Goal: Task Accomplishment & Management: Manage account settings

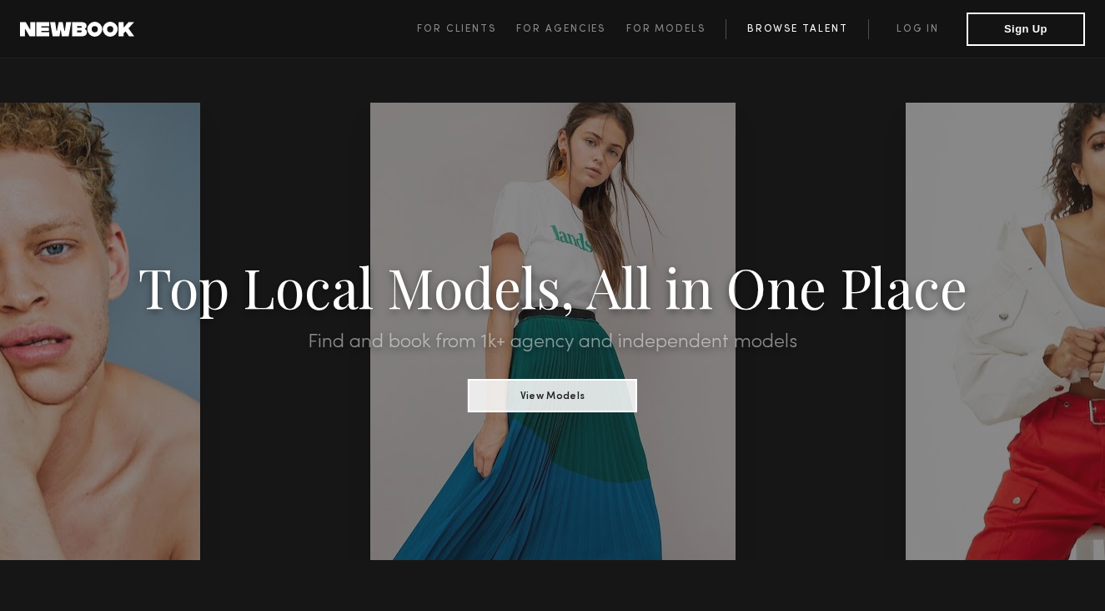
click at [818, 23] on link "Browse Talent" at bounding box center [797, 29] width 143 height 20
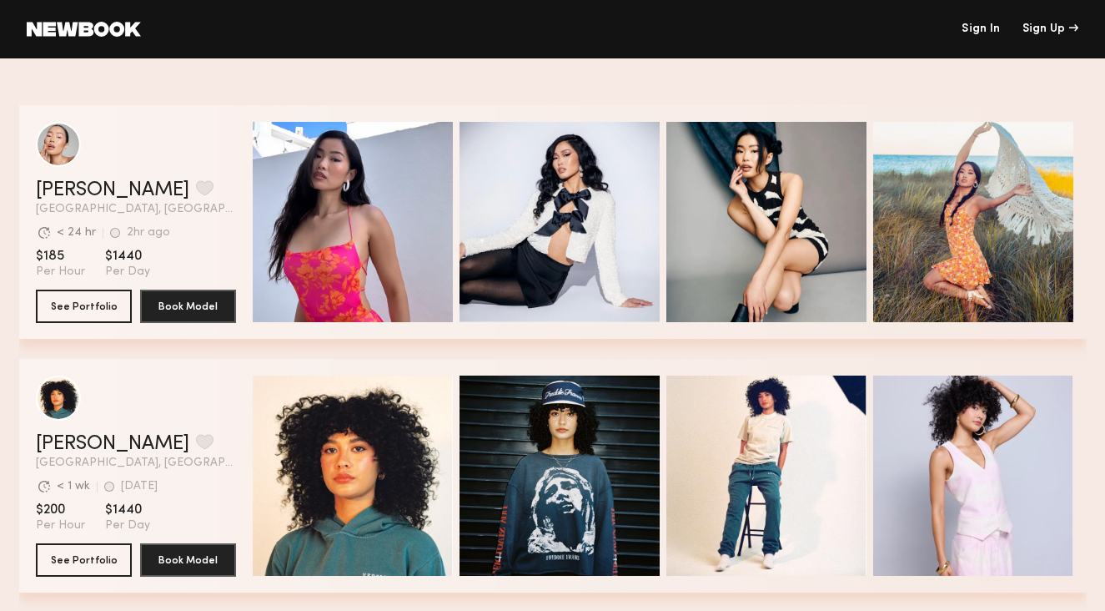
click at [82, 22] on link at bounding box center [84, 29] width 114 height 15
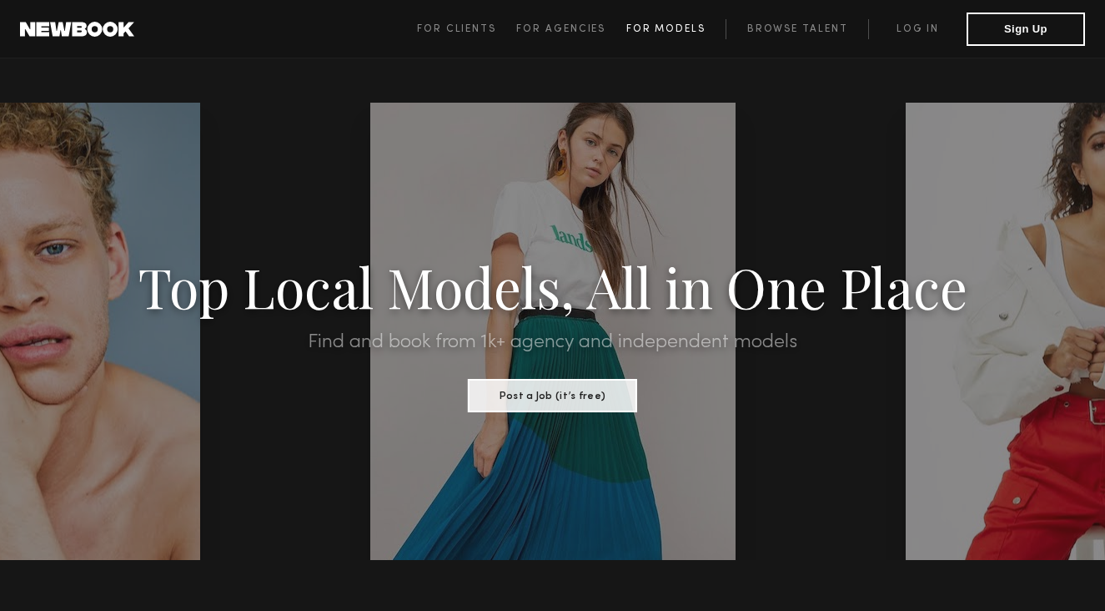
click at [648, 29] on span "For Models" at bounding box center [665, 29] width 79 height 10
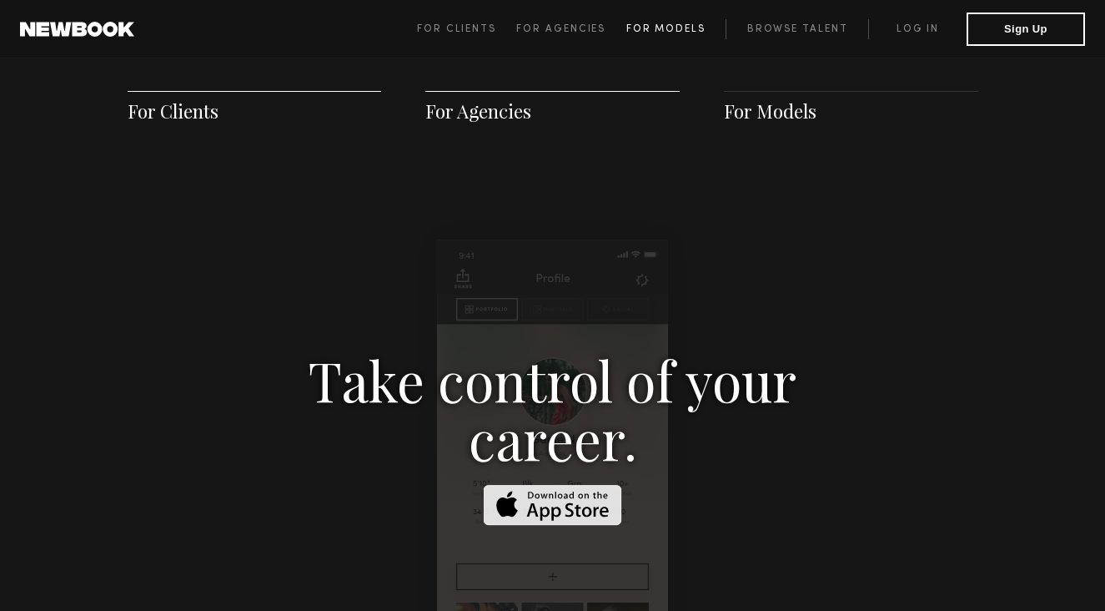
scroll to position [2400, 0]
click at [771, 33] on link "Browse Talent" at bounding box center [797, 29] width 143 height 20
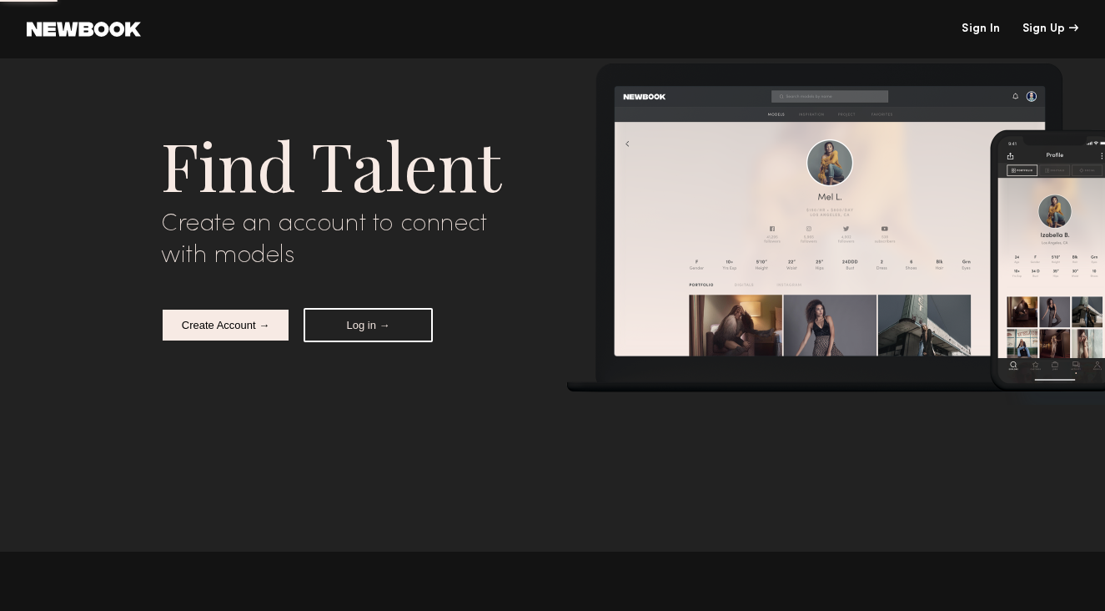
scroll to position [6113, 0]
click at [348, 326] on button "Log in →" at bounding box center [368, 325] width 129 height 34
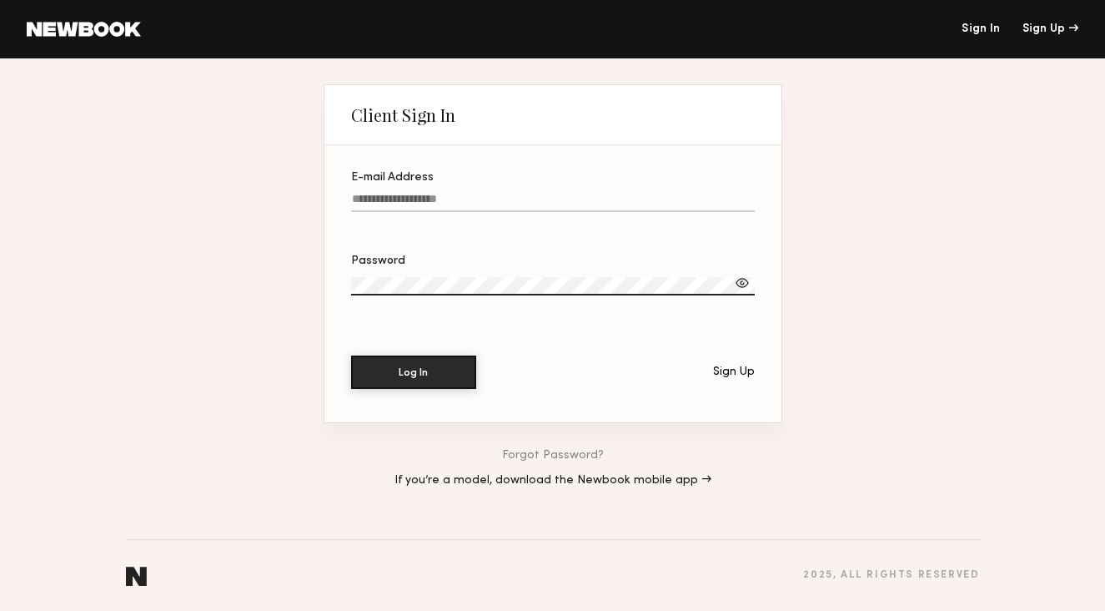
click at [1037, 23] on header "Sign In Sign Up" at bounding box center [552, 29] width 1105 height 58
click at [1038, 33] on div "Sign Up" at bounding box center [1051, 29] width 56 height 12
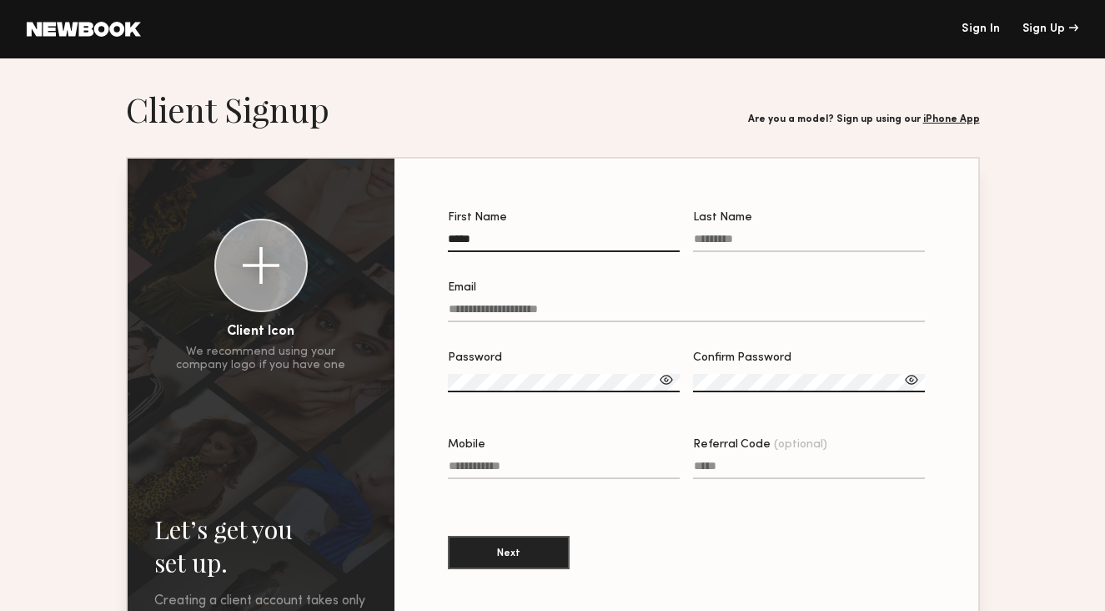
type input "*****"
type input "********"
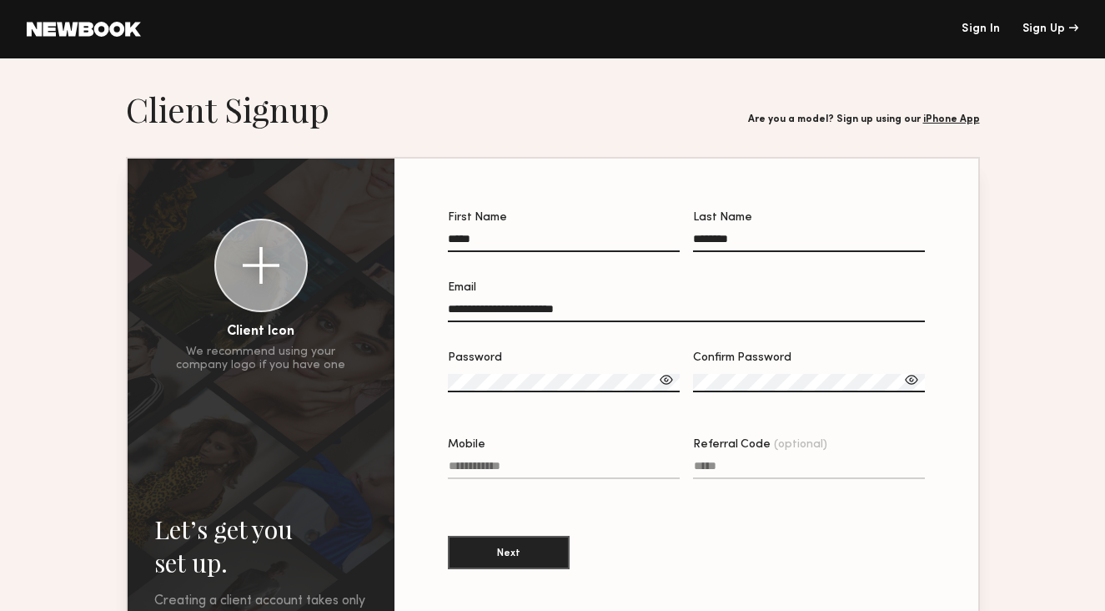
type input "**********"
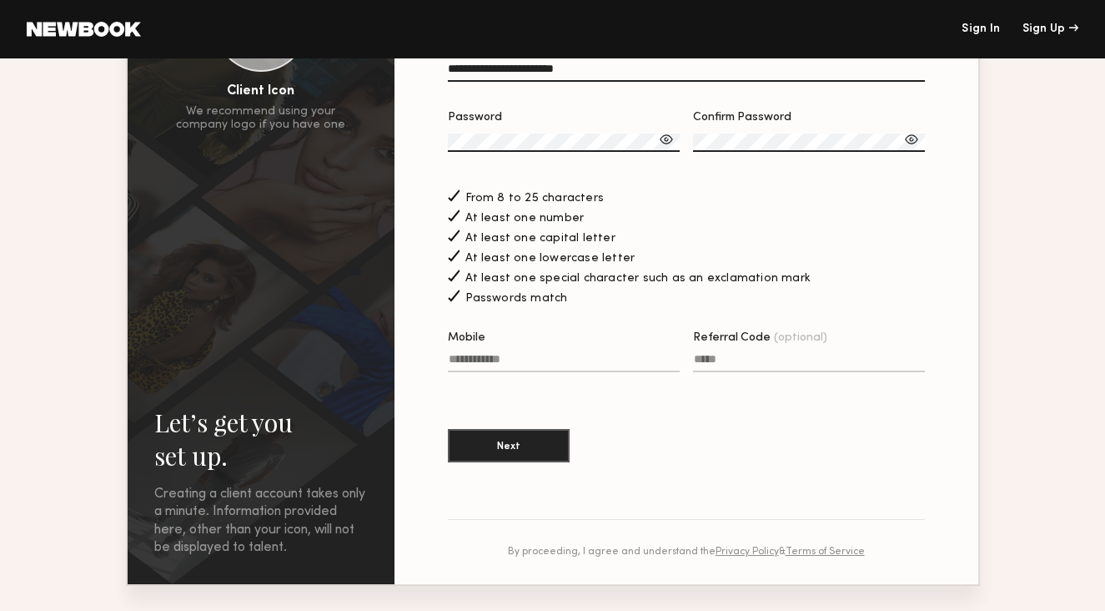
scroll to position [243, 0]
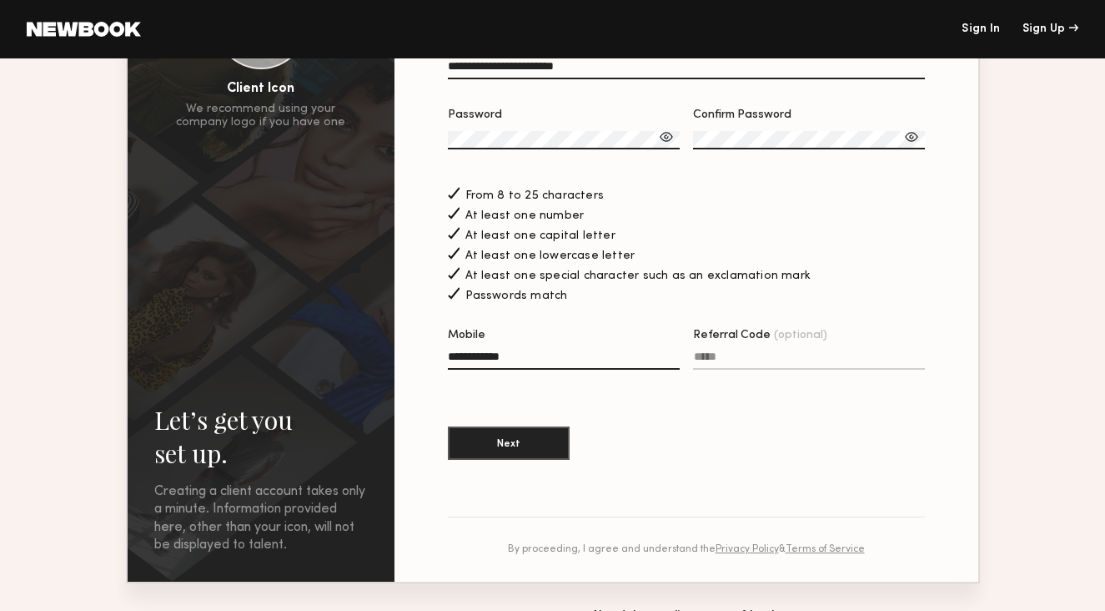
type input "**********"
click at [764, 353] on input "Referral Code (optional)" at bounding box center [809, 359] width 232 height 19
click at [556, 438] on button "Next" at bounding box center [509, 441] width 122 height 33
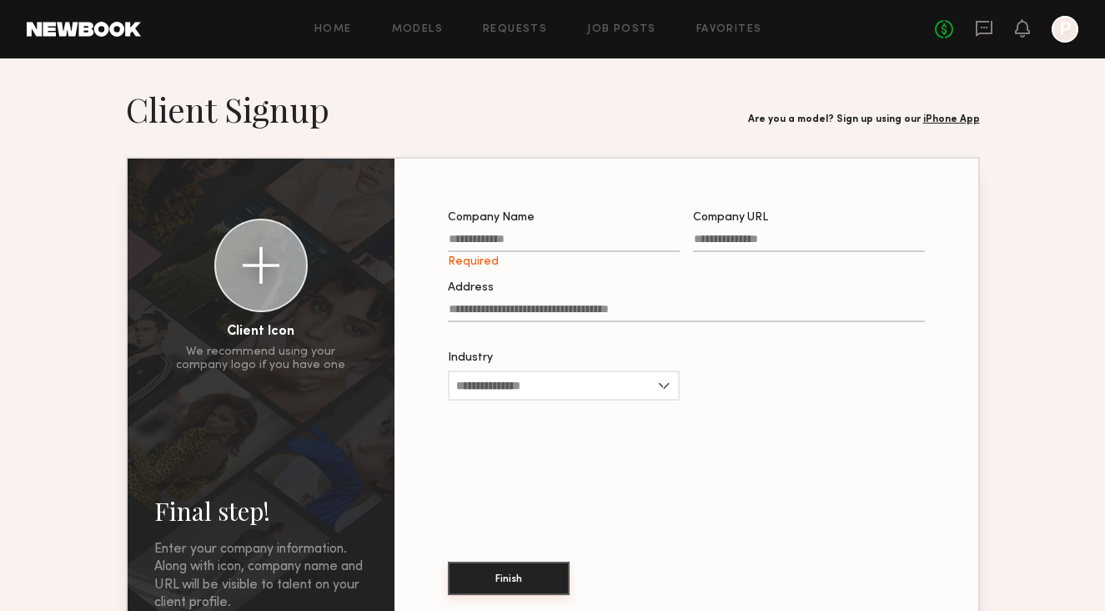
click at [523, 568] on button "Finish" at bounding box center [509, 577] width 122 height 33
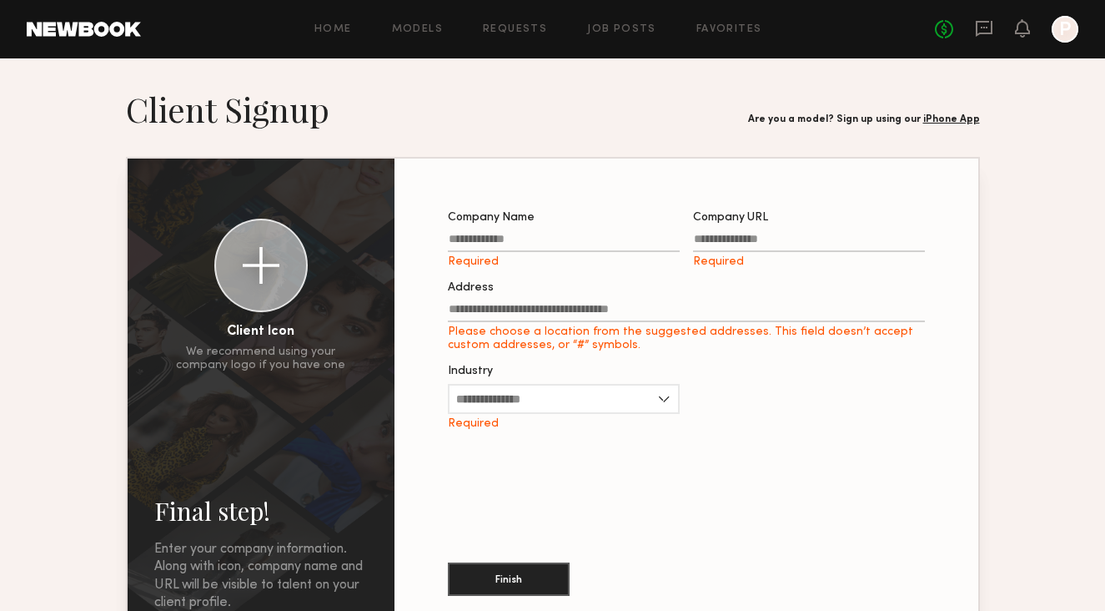
click at [958, 116] on link "iPhone App" at bounding box center [951, 119] width 57 height 10
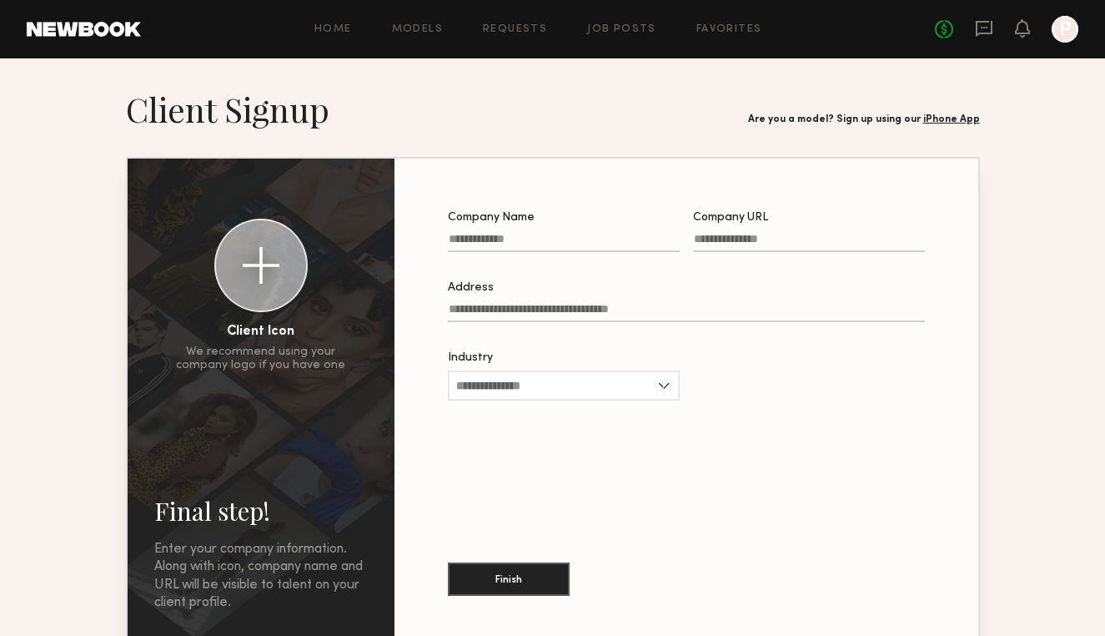
click at [451, 28] on div "Home Models Requests Job Posts Favorites Sign Out" at bounding box center [538, 29] width 794 height 11
click at [1066, 38] on div at bounding box center [1065, 29] width 27 height 27
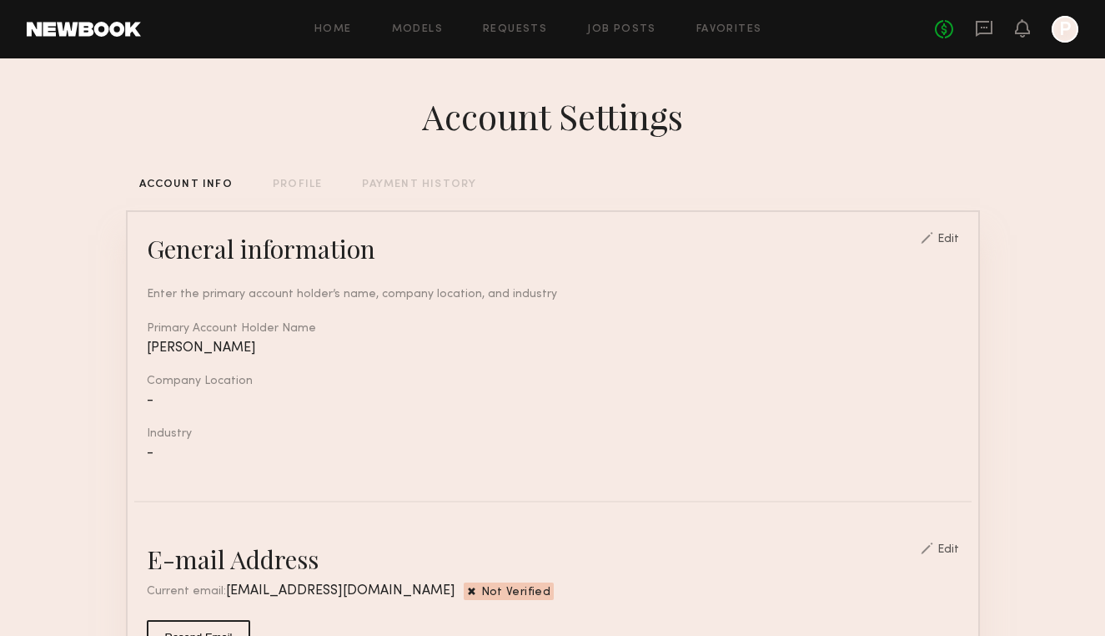
click at [288, 181] on div "PROFILE" at bounding box center [297, 184] width 49 height 11
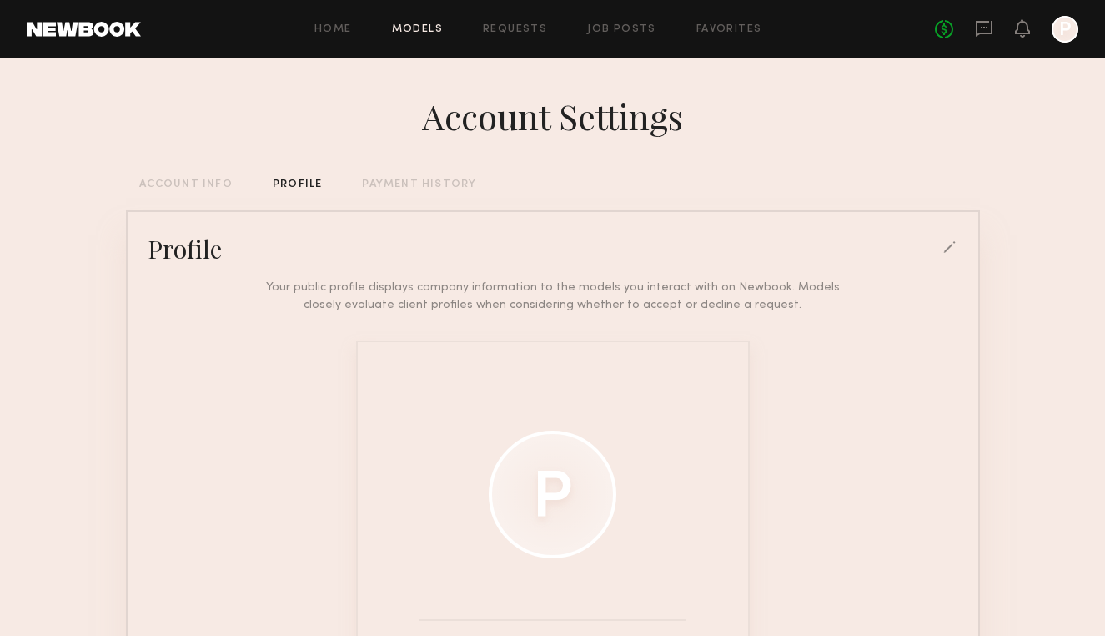
click at [434, 32] on link "Models" at bounding box center [417, 29] width 51 height 11
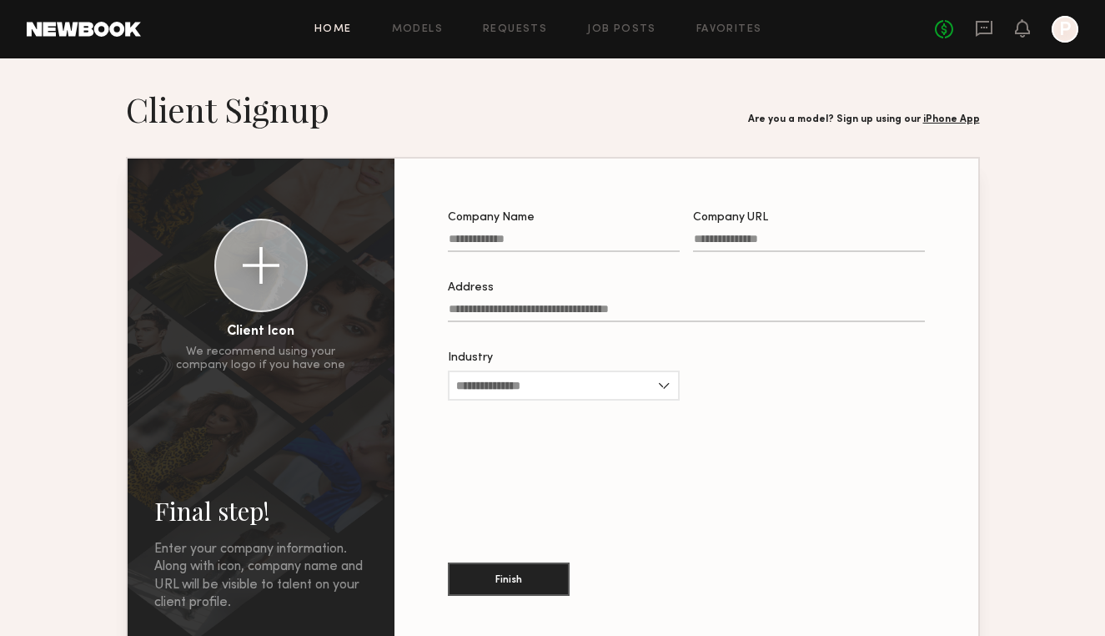
click at [329, 28] on link "Home" at bounding box center [333, 29] width 38 height 11
click at [416, 23] on div "Home Models Requests Job Posts Favorites Sign Out No fees up to $5,000 P" at bounding box center [610, 29] width 938 height 27
click at [420, 32] on link "Models" at bounding box center [417, 29] width 51 height 11
click at [937, 28] on link "No fees up to $5,000" at bounding box center [944, 29] width 18 height 18
click at [983, 31] on icon at bounding box center [984, 28] width 18 height 18
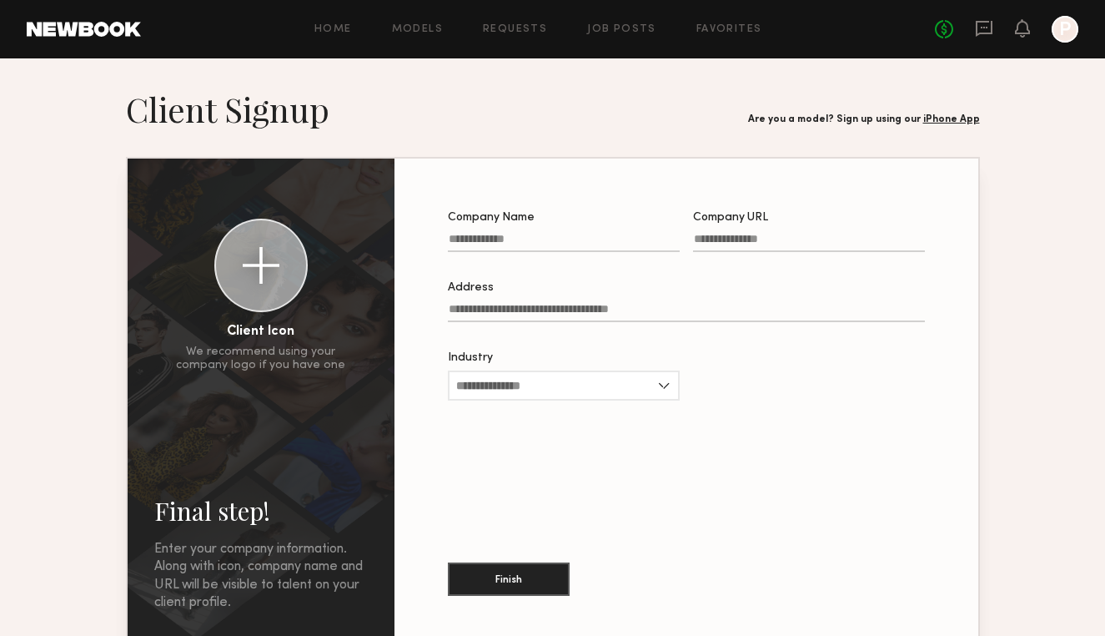
click at [1065, 38] on div at bounding box center [1065, 29] width 27 height 27
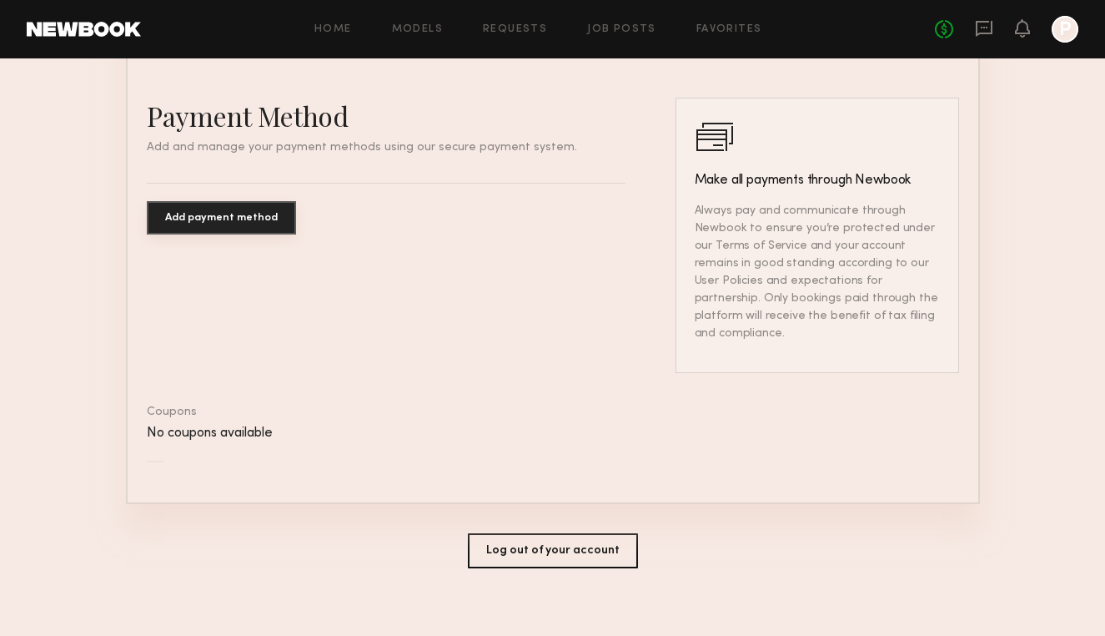
scroll to position [964, 0]
click at [548, 540] on button "Log out of your account" at bounding box center [553, 551] width 170 height 35
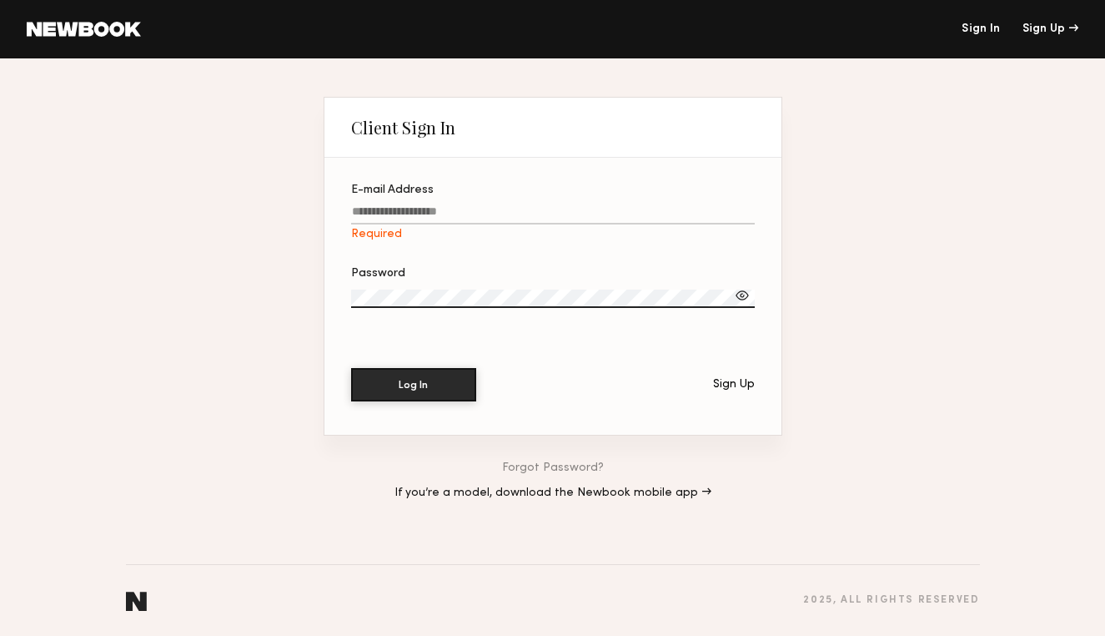
click at [401, 329] on div "Password" at bounding box center [553, 304] width 404 height 73
click at [78, 38] on header "Sign In Sign Up" at bounding box center [552, 29] width 1105 height 58
click at [1054, 26] on div "Sign Up" at bounding box center [1051, 29] width 56 height 12
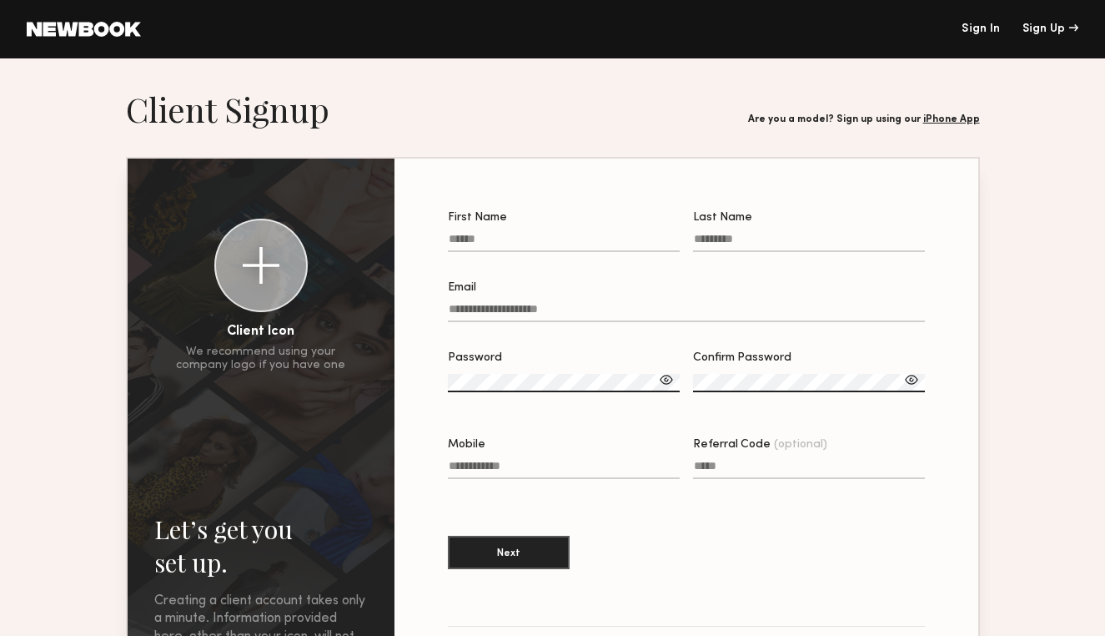
click at [951, 125] on header "Let’s get you set up. Sign Up Below. Creating a client account takes only a min…" at bounding box center [553, 109] width 854 height 42
click at [987, 29] on link "Sign In" at bounding box center [981, 29] width 38 height 12
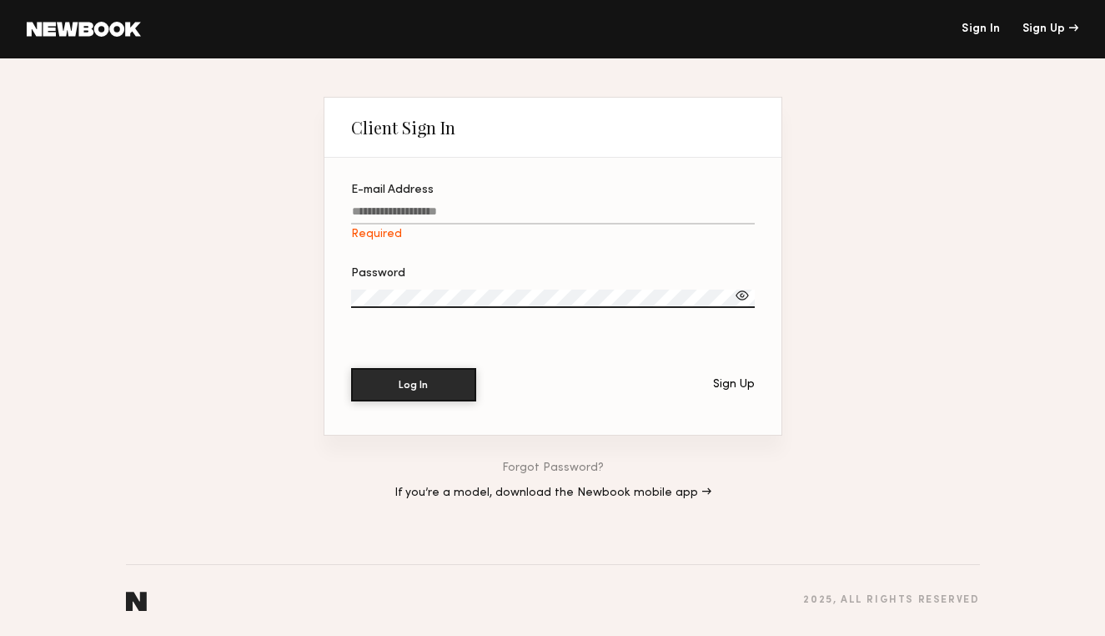
click at [410, 403] on section "E-mail Address Required Password Log In Sign Up" at bounding box center [552, 296] width 457 height 277
click at [443, 221] on input "E-mail Address Required" at bounding box center [553, 214] width 404 height 19
type input "**********"
click at [413, 385] on button "Log In" at bounding box center [413, 384] width 125 height 33
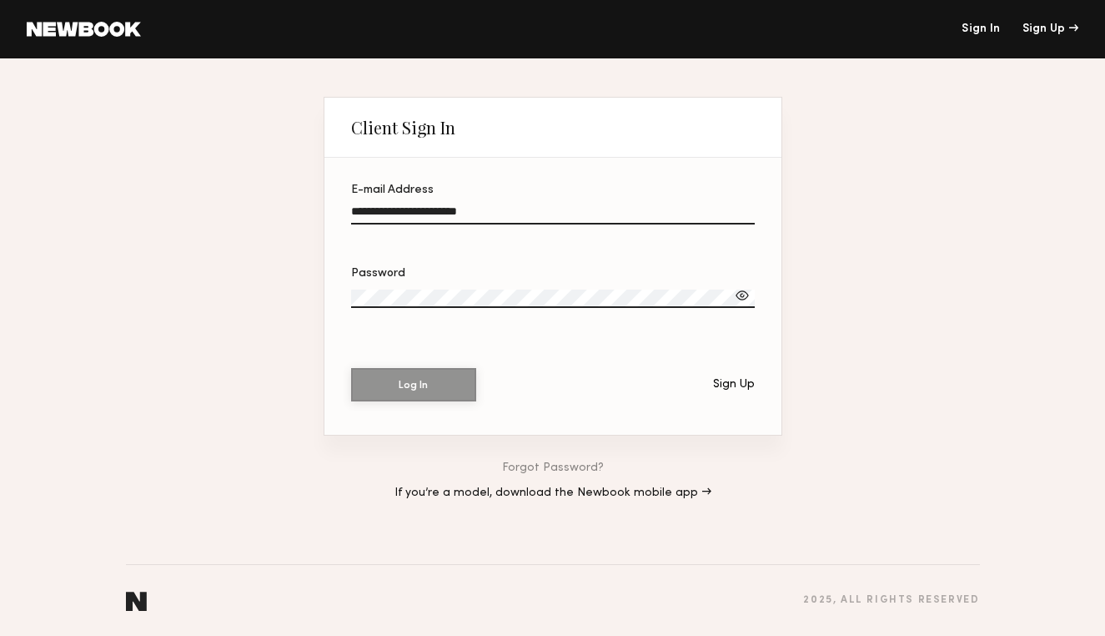
scroll to position [103, 0]
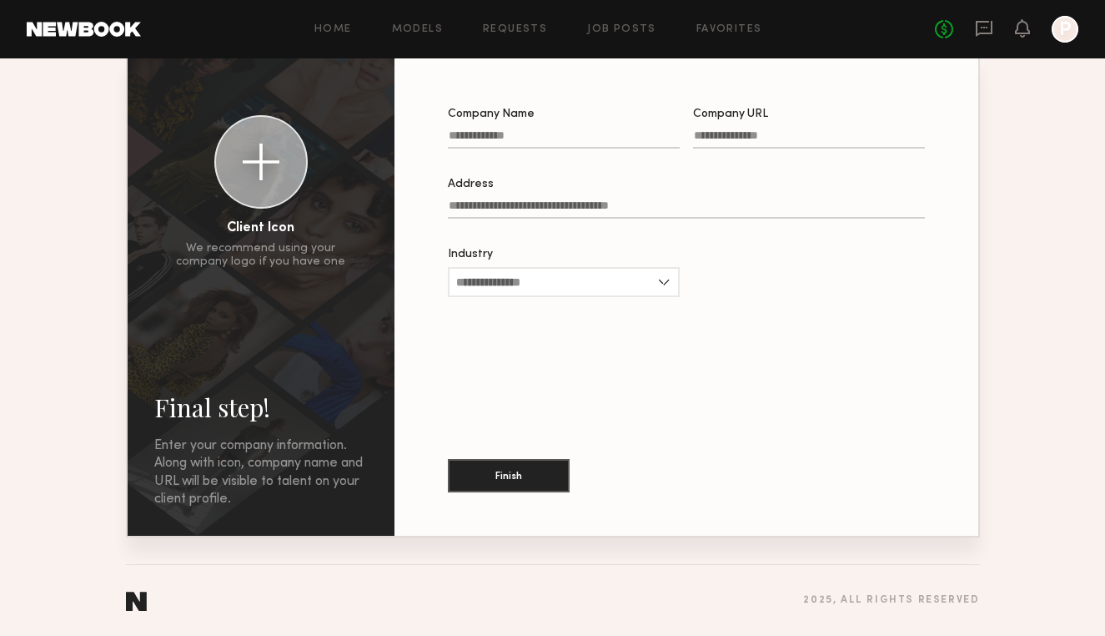
click at [1067, 33] on div at bounding box center [1065, 29] width 27 height 27
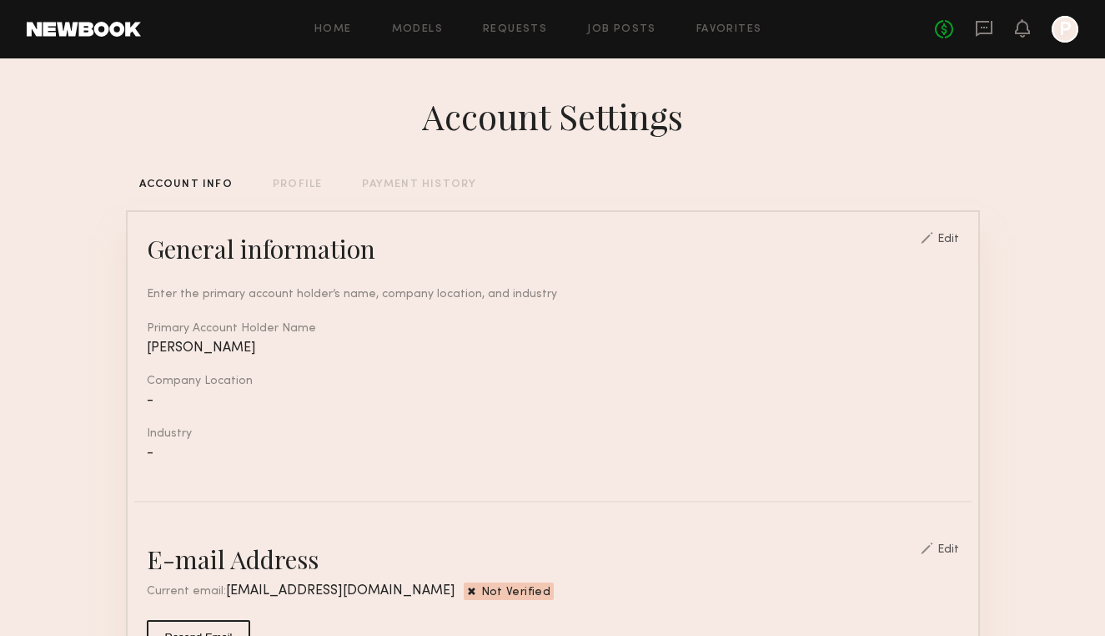
click at [946, 233] on div "Edit" at bounding box center [940, 238] width 38 height 13
click at [957, 238] on div "Edit" at bounding box center [949, 240] width 22 height 12
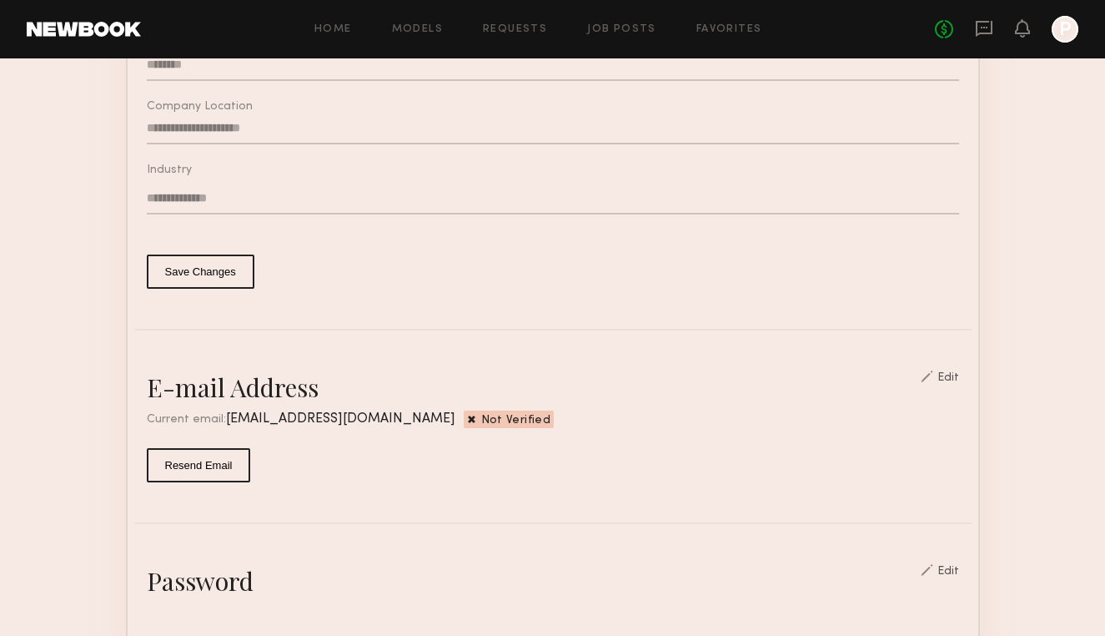
scroll to position [335, 0]
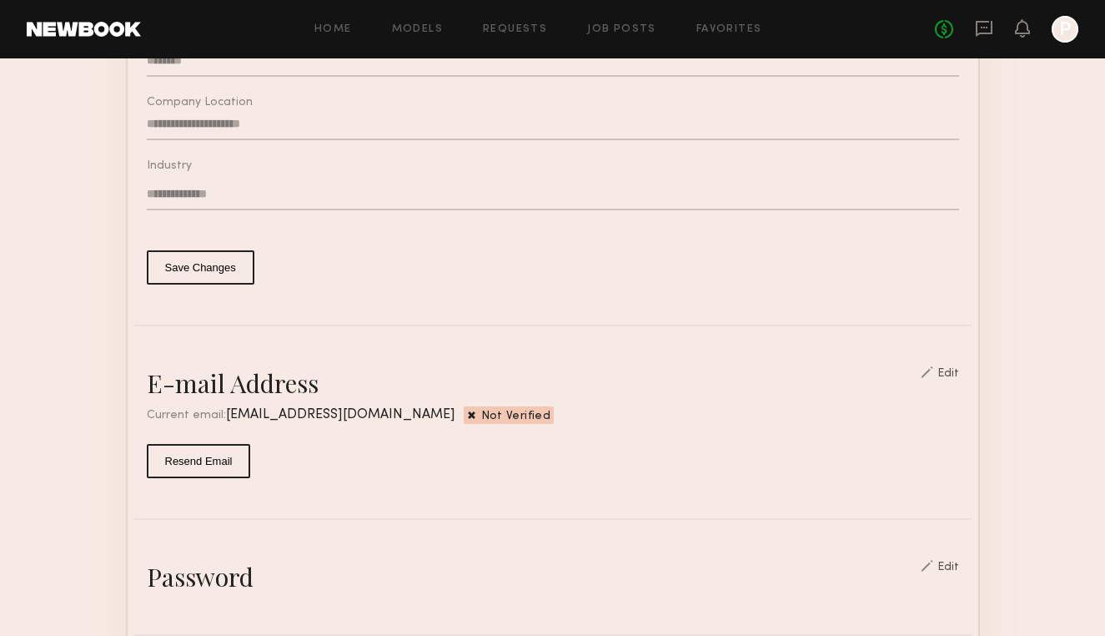
click at [951, 374] on div "Edit" at bounding box center [949, 374] width 22 height 12
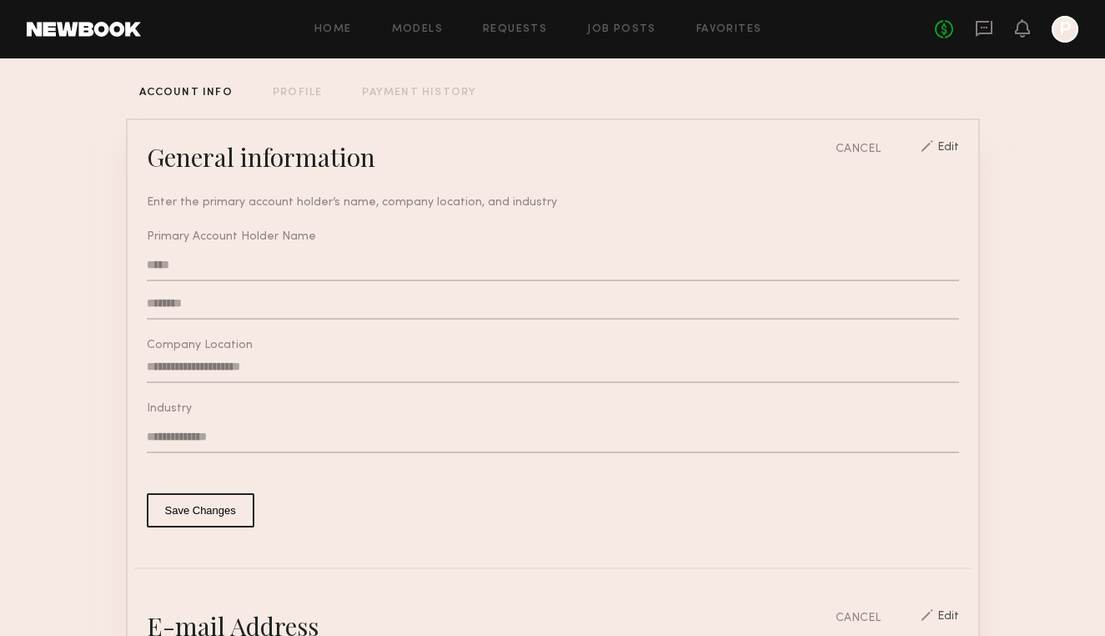
scroll to position [91, 0]
click at [310, 91] on div "PROFILE" at bounding box center [297, 93] width 49 height 11
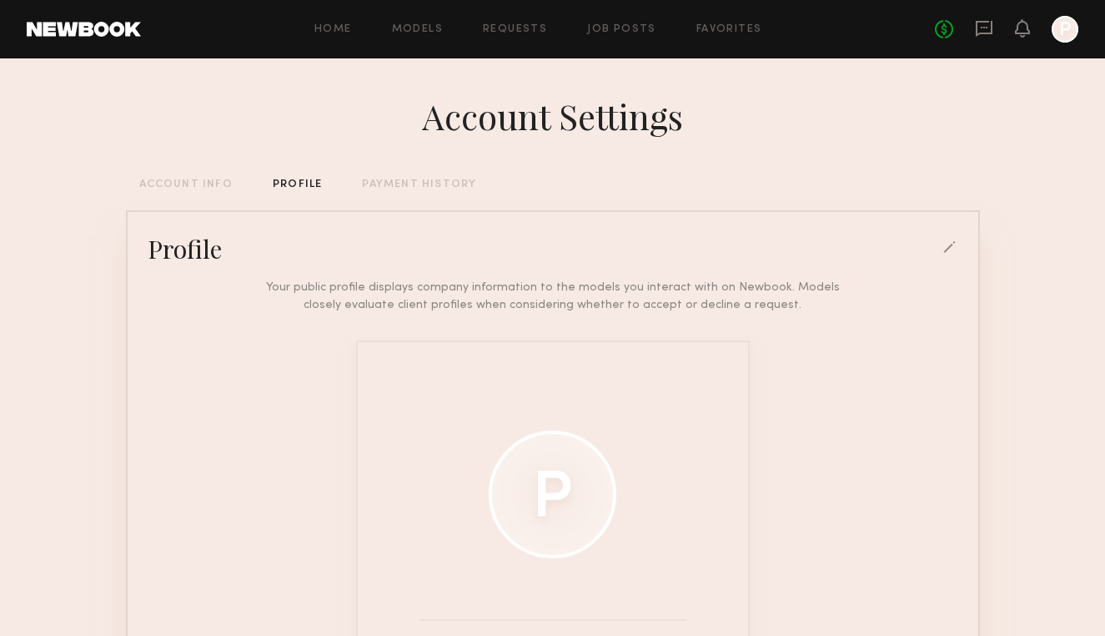
click at [386, 193] on div "Account Settings ACCOUNT INFO PROFILE PAYMENT HISTORY Profile Your public profi…" at bounding box center [553, 436] width 854 height 756
click at [390, 176] on div "Account Settings ACCOUNT INFO PROFILE PAYMENT HISTORY Profile Your public profi…" at bounding box center [553, 436] width 854 height 756
click at [202, 180] on div "ACCOUNT INFO" at bounding box center [185, 184] width 93 height 11
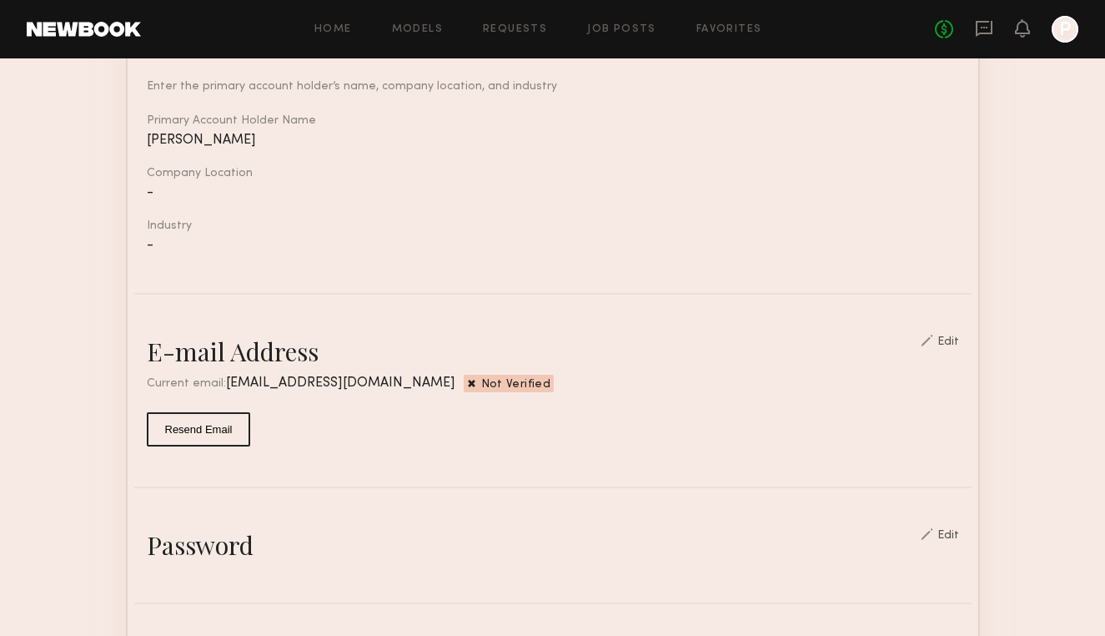
scroll to position [209, 0]
click at [968, 335] on div "E-mail Address Edit Current email: [EMAIL_ADDRESS][DOMAIN_NAME] Not Verified Re…" at bounding box center [553, 389] width 838 height 112
click at [959, 338] on div "Edit" at bounding box center [949, 341] width 22 height 12
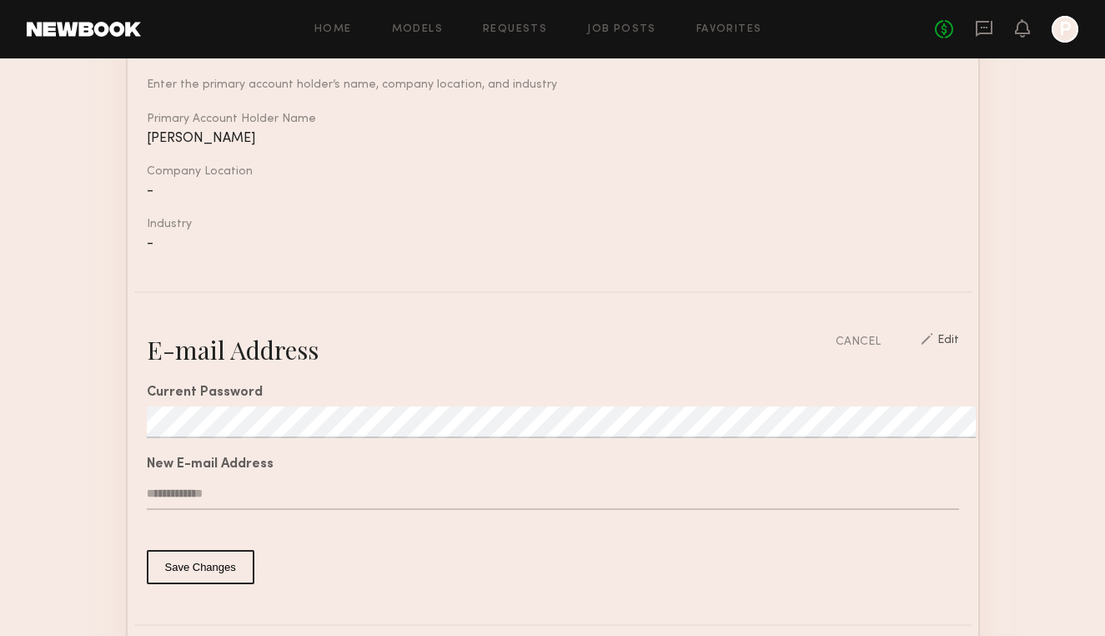
click at [224, 549] on div "**********" at bounding box center [553, 475] width 812 height 218
click at [219, 572] on button "Save Changes" at bounding box center [201, 567] width 108 height 34
click at [204, 491] on input "**********" at bounding box center [553, 494] width 812 height 32
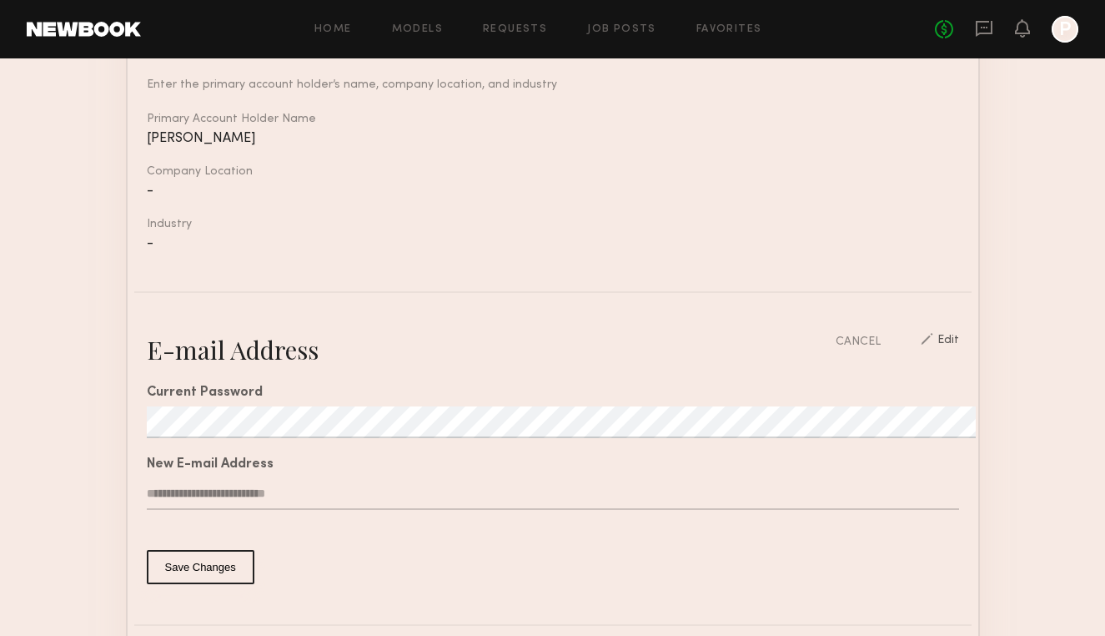
type input "**********"
click at [209, 581] on button "Save Changes" at bounding box center [201, 567] width 108 height 34
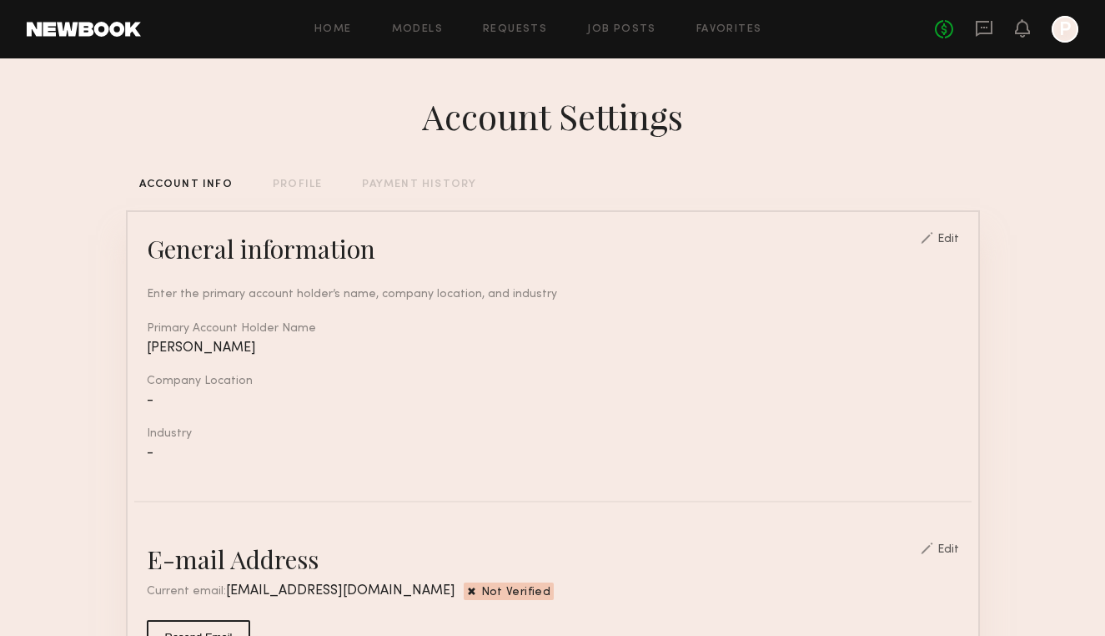
scroll to position [0, 0]
click at [1066, 38] on div at bounding box center [1065, 29] width 27 height 27
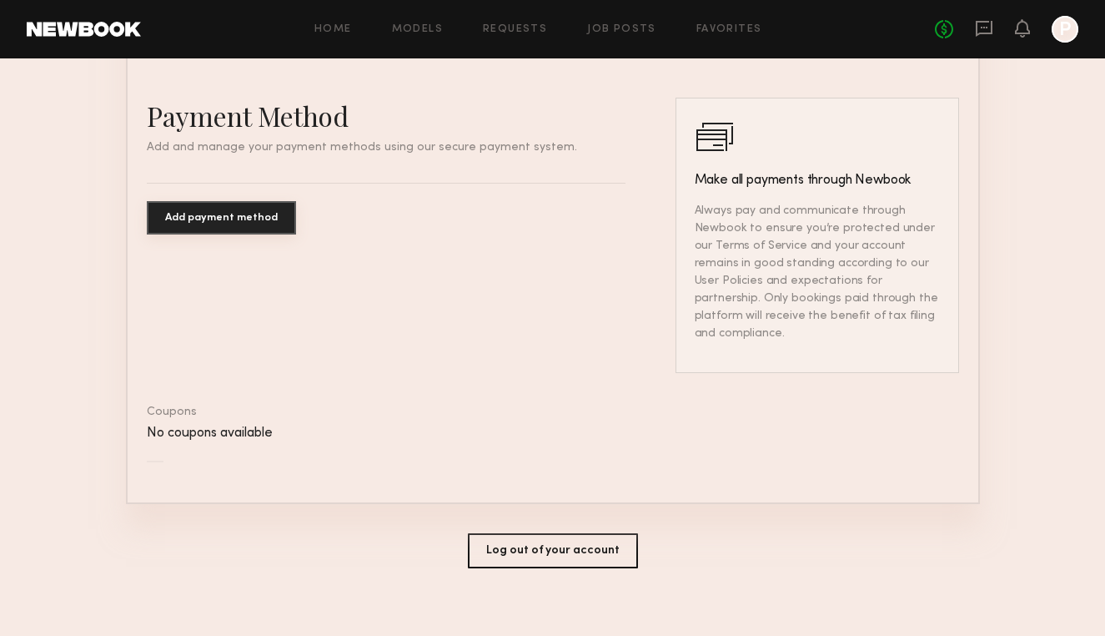
scroll to position [964, 0]
click at [546, 534] on button "Log out of your account" at bounding box center [553, 551] width 170 height 35
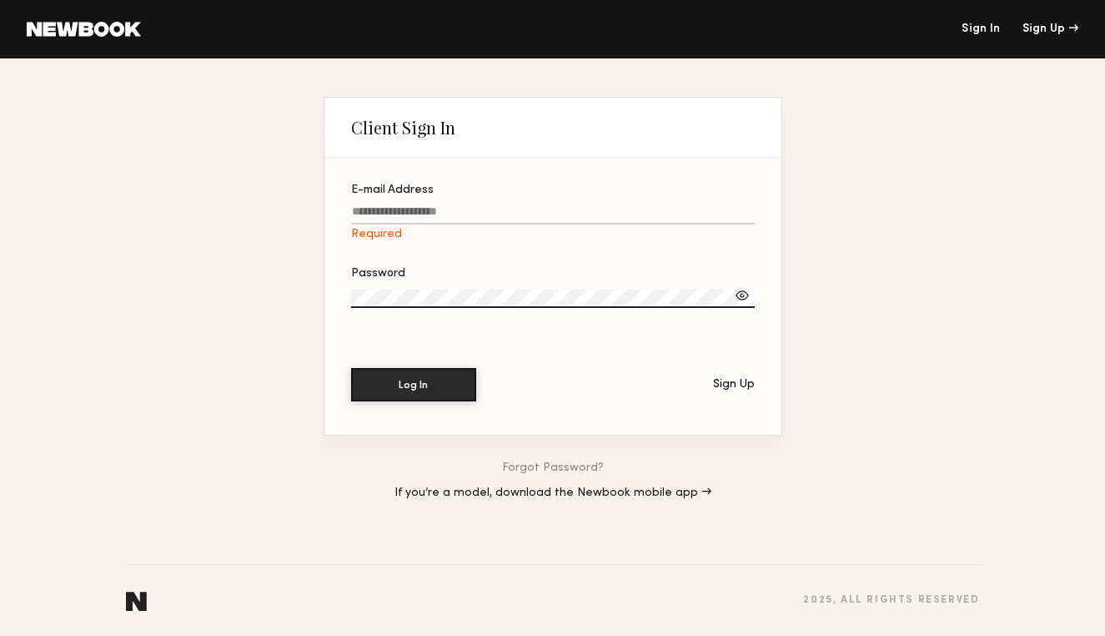
click at [601, 380] on div "Log In Sign Up" at bounding box center [553, 384] width 404 height 33
click at [726, 402] on section "E-mail Address Required Password Log In Sign Up" at bounding box center [552, 296] width 457 height 277
click at [726, 392] on div "Log In Sign Up" at bounding box center [553, 384] width 404 height 33
click at [726, 391] on div "Log In Sign Up" at bounding box center [553, 384] width 404 height 33
click at [729, 384] on div "Sign Up" at bounding box center [734, 385] width 42 height 12
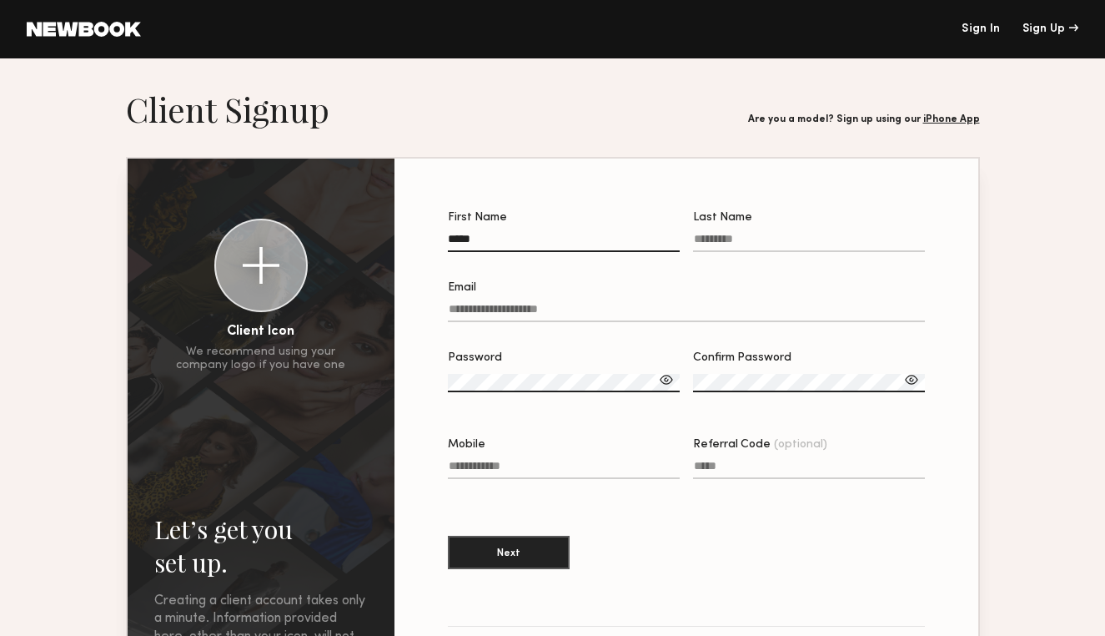
type input "*****"
type input "********"
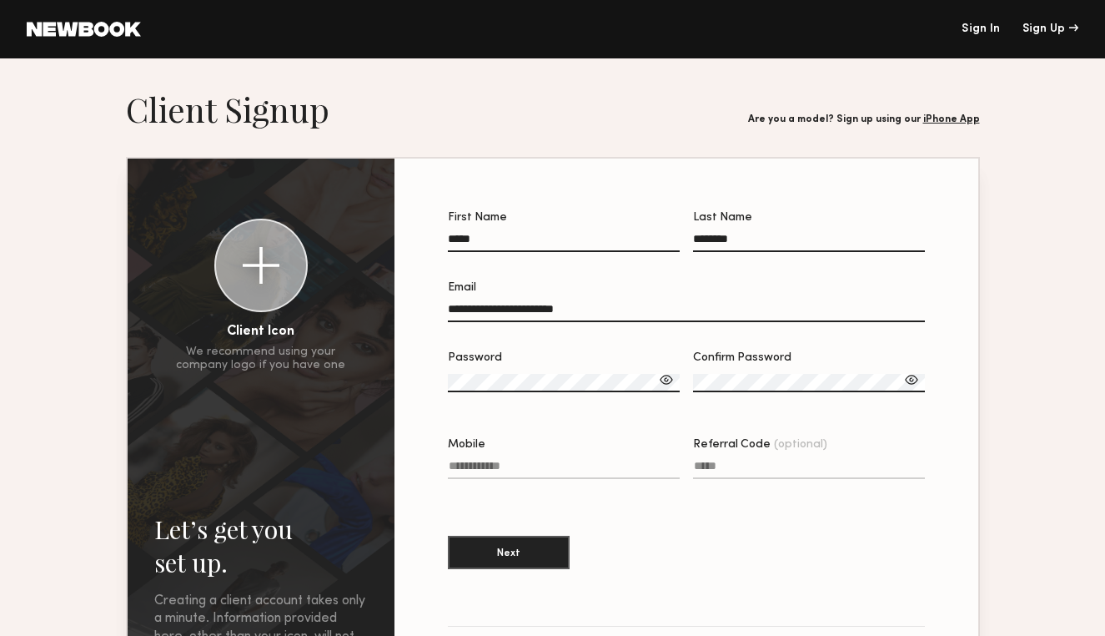
type input "**********"
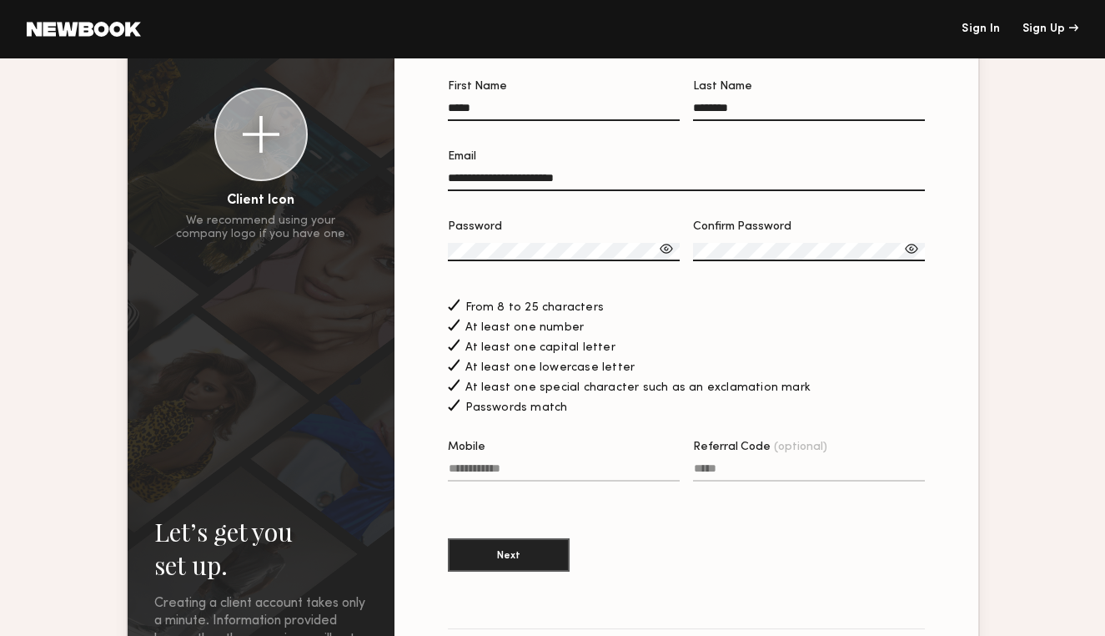
scroll to position [132, 0]
type input "**********"
click at [667, 245] on div at bounding box center [666, 247] width 17 height 17
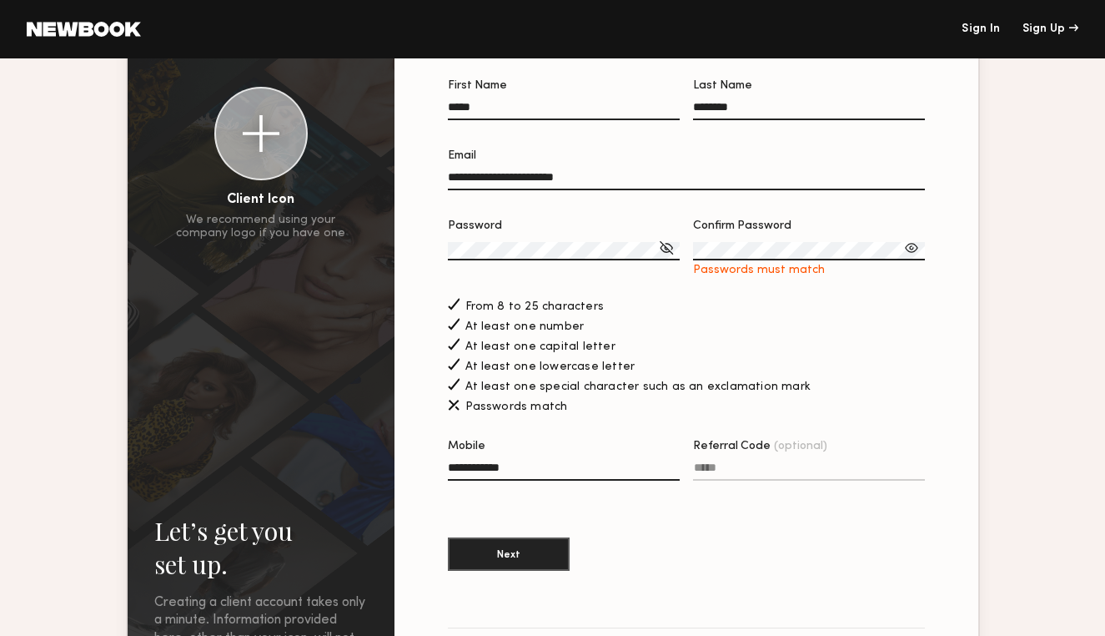
click at [782, 234] on label "Confirm Password Passwords must match" at bounding box center [809, 248] width 232 height 57
click at [932, 266] on div "**********" at bounding box center [686, 359] width 531 height 612
click at [918, 248] on div at bounding box center [911, 247] width 17 height 17
click at [529, 562] on button "Next" at bounding box center [509, 552] width 122 height 33
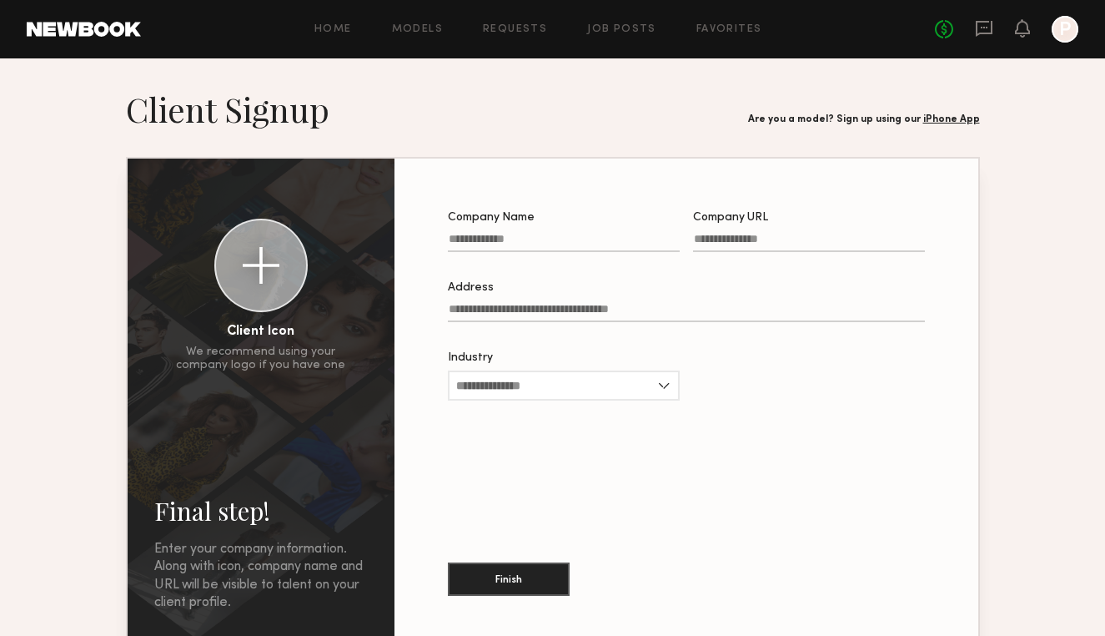
click at [454, 24] on div "Home Models Requests Job Posts Favorites Sign Out" at bounding box center [538, 29] width 794 height 11
click at [438, 28] on link "Models" at bounding box center [417, 29] width 51 height 11
click at [1062, 24] on div at bounding box center [1065, 29] width 27 height 27
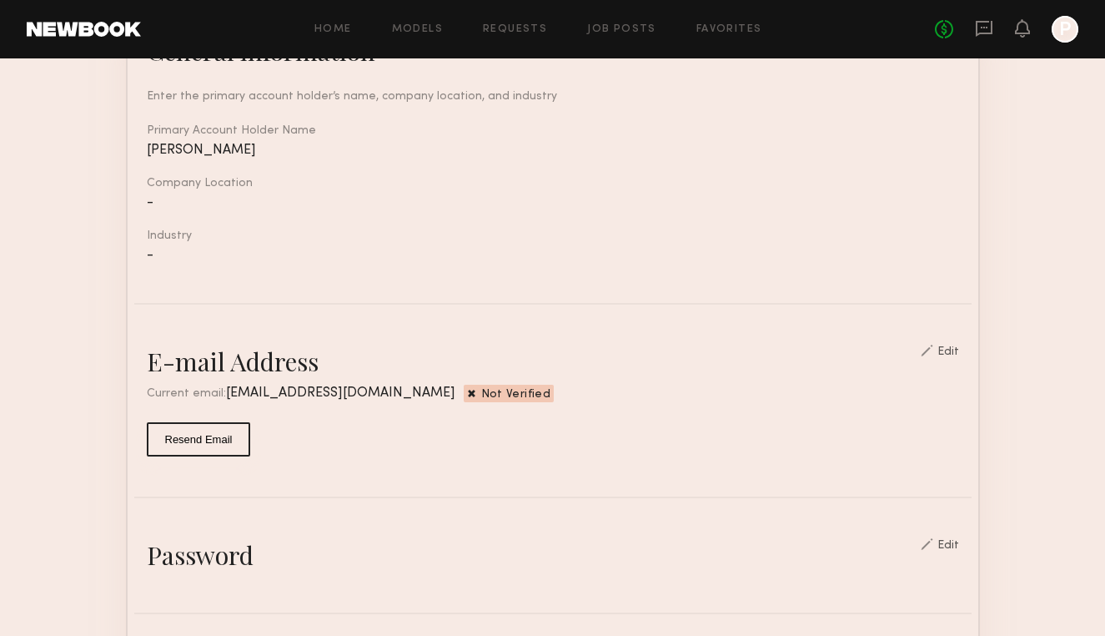
scroll to position [201, 0]
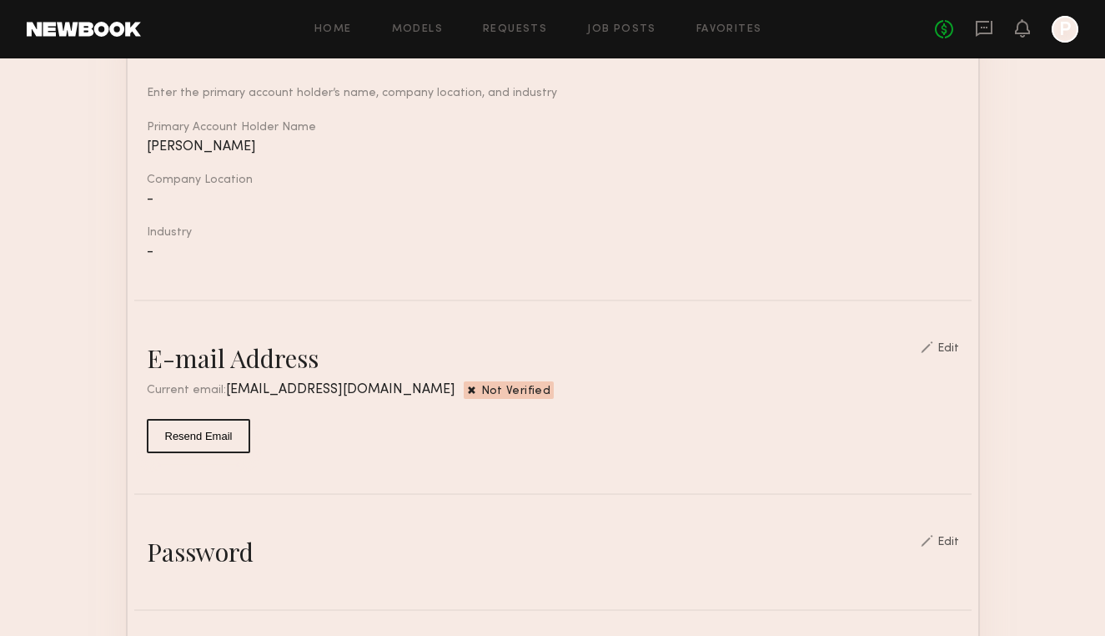
click at [955, 339] on common-border "General information Edit Enter the primary account holder’s name, company locat…" at bounding box center [553, 638] width 854 height 1259
click at [950, 347] on div "Edit" at bounding box center [949, 349] width 22 height 12
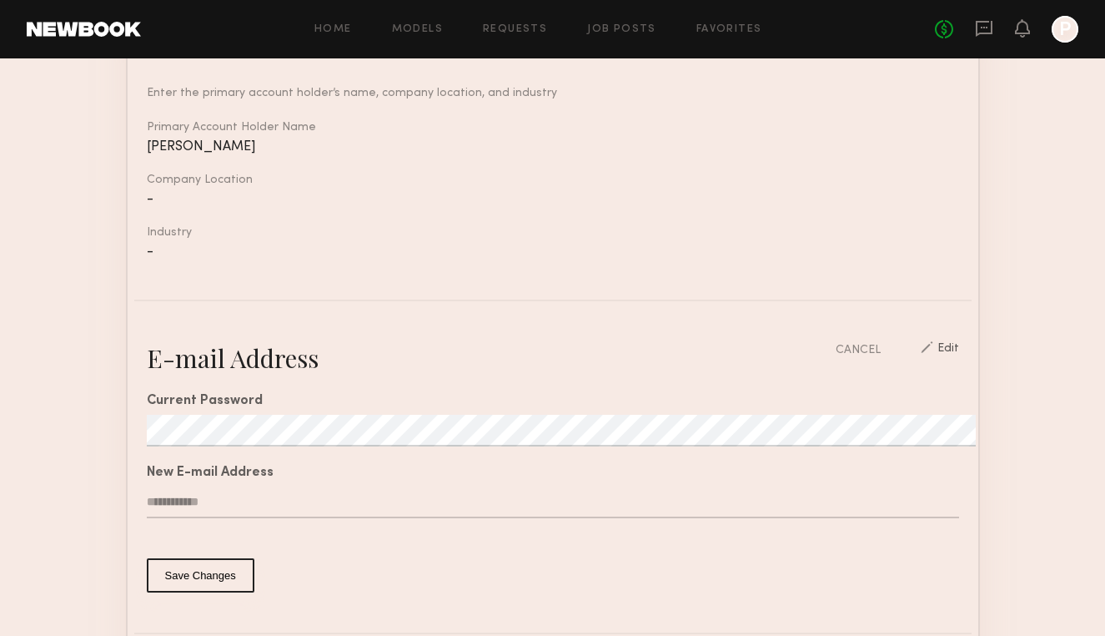
click at [226, 500] on input "text" at bounding box center [553, 502] width 812 height 32
type input "**********"
click at [194, 566] on button "Save Changes" at bounding box center [201, 575] width 108 height 34
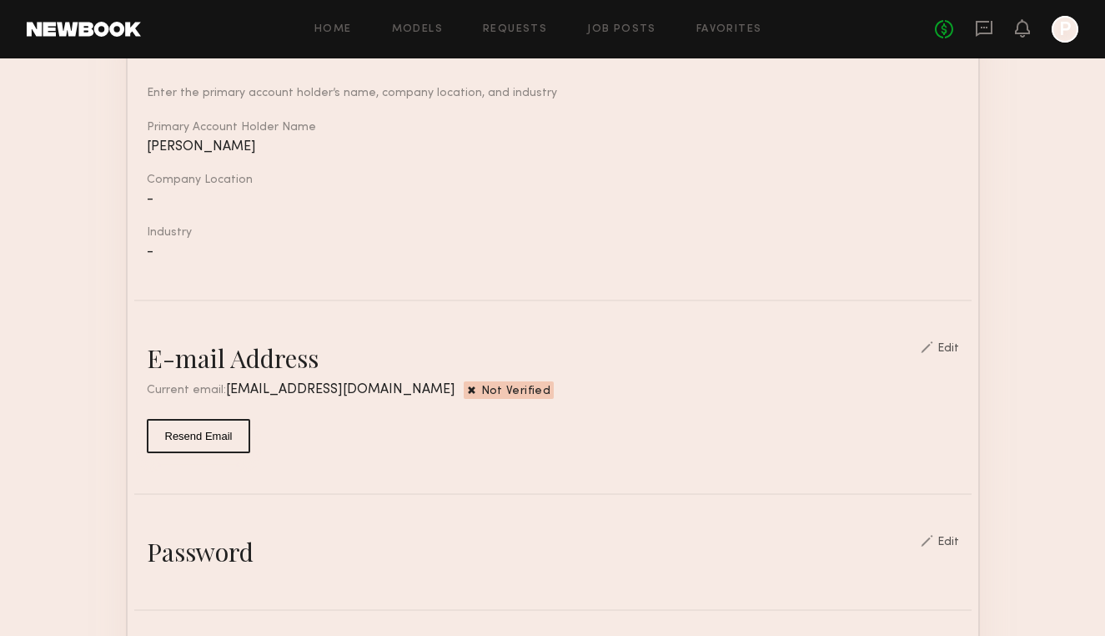
click at [1060, 28] on div at bounding box center [1065, 29] width 27 height 27
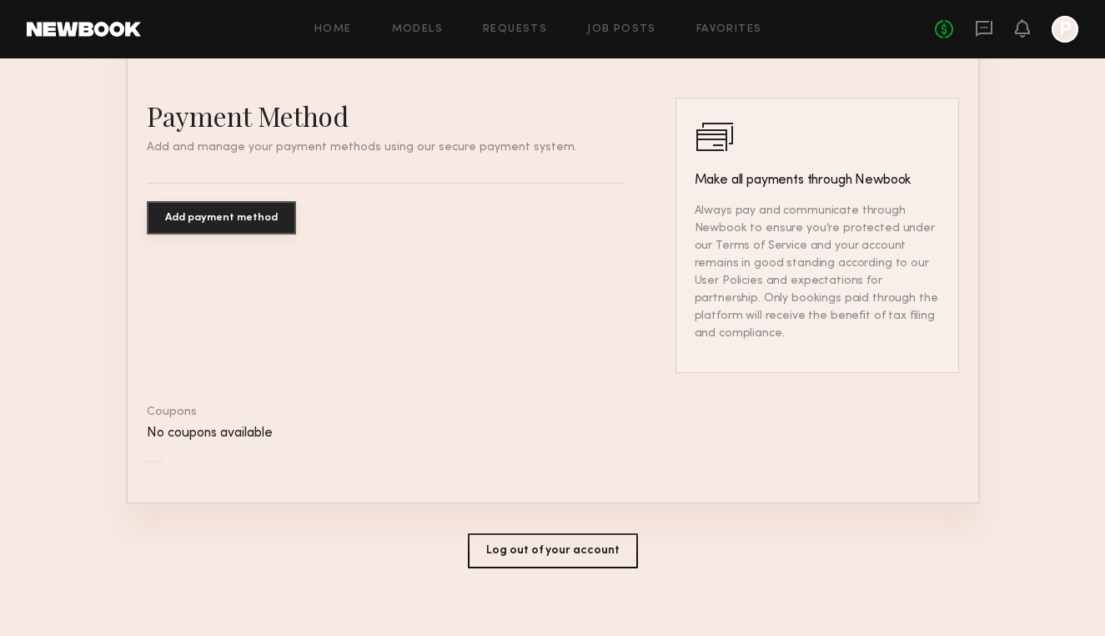
scroll to position [964, 0]
click at [545, 534] on button "Log out of your account" at bounding box center [553, 551] width 170 height 35
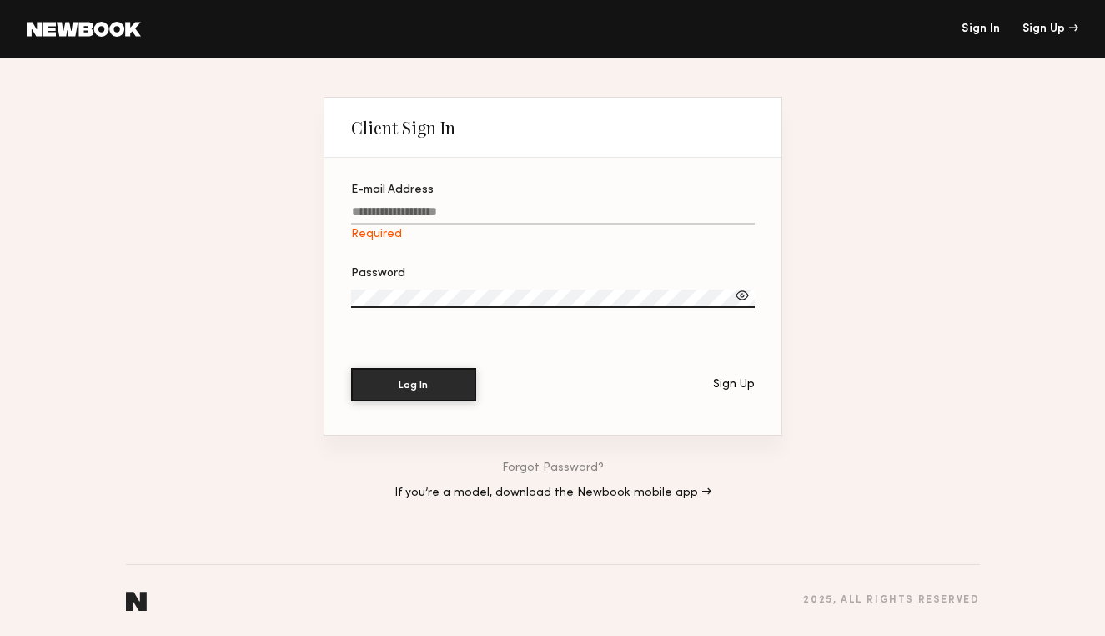
click at [109, 38] on header "Sign In Sign Up" at bounding box center [552, 29] width 1105 height 58
